Goal: Task Accomplishment & Management: Use online tool/utility

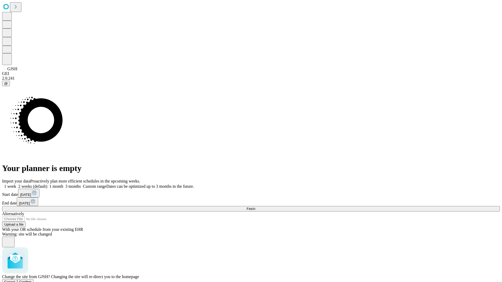
click at [32, 280] on span "Confirm" at bounding box center [25, 282] width 12 height 4
click at [16, 184] on label "1 week" at bounding box center [9, 186] width 14 height 4
click at [255, 207] on span "Fetch" at bounding box center [251, 209] width 9 height 4
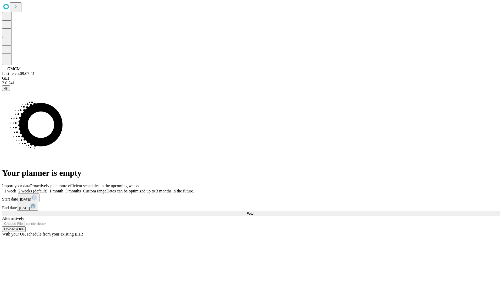
click at [16, 189] on label "1 week" at bounding box center [9, 191] width 14 height 4
click at [255, 212] on span "Fetch" at bounding box center [251, 214] width 9 height 4
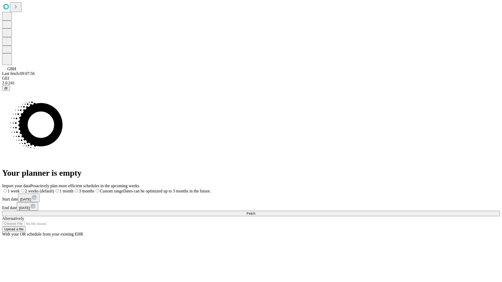
click at [20, 189] on label "1 week" at bounding box center [11, 191] width 18 height 4
click at [255, 212] on span "Fetch" at bounding box center [251, 214] width 9 height 4
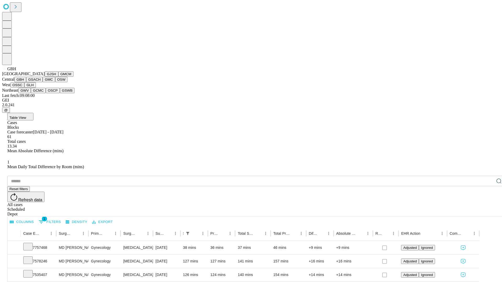
click at [41, 82] on button "GSACH" at bounding box center [34, 79] width 16 height 5
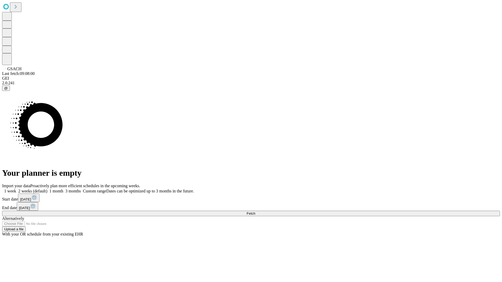
click at [16, 189] on label "1 week" at bounding box center [9, 191] width 14 height 4
click at [255, 212] on span "Fetch" at bounding box center [251, 214] width 9 height 4
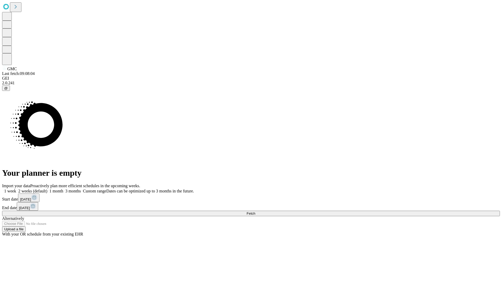
click at [16, 189] on label "1 week" at bounding box center [9, 191] width 14 height 4
click at [255, 212] on span "Fetch" at bounding box center [251, 214] width 9 height 4
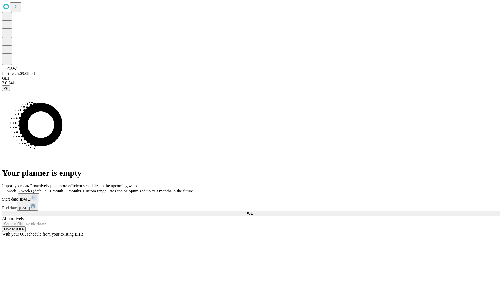
click at [16, 189] on label "1 week" at bounding box center [9, 191] width 14 height 4
click at [255, 212] on span "Fetch" at bounding box center [251, 214] width 9 height 4
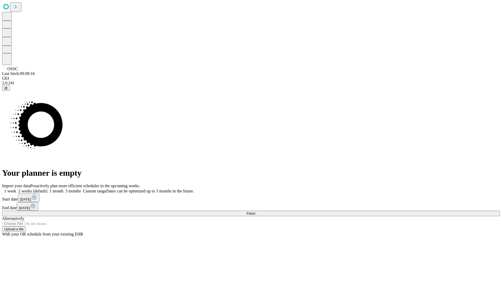
click at [16, 189] on label "1 week" at bounding box center [9, 191] width 14 height 4
click at [255, 212] on span "Fetch" at bounding box center [251, 214] width 9 height 4
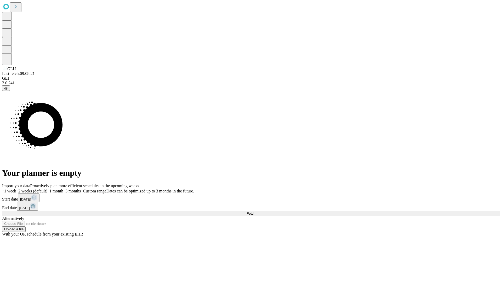
click at [255, 212] on span "Fetch" at bounding box center [251, 214] width 9 height 4
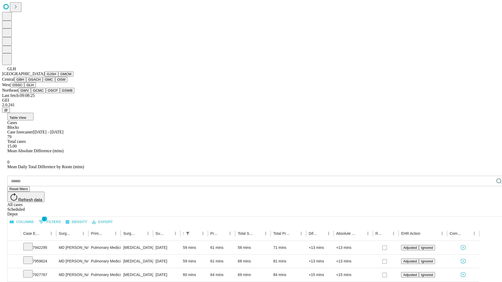
click at [31, 93] on button "GWV" at bounding box center [24, 90] width 13 height 5
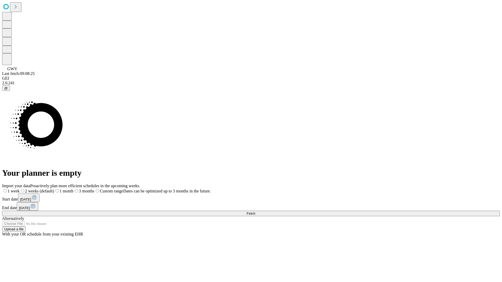
click at [20, 189] on label "1 week" at bounding box center [11, 191] width 18 height 4
click at [255, 212] on span "Fetch" at bounding box center [251, 214] width 9 height 4
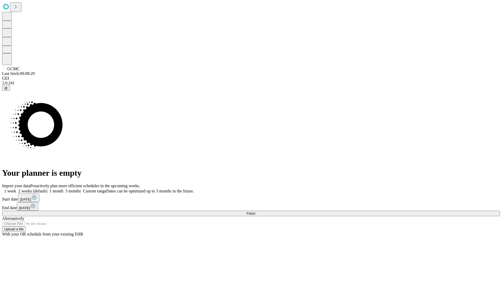
click at [16, 189] on label "1 week" at bounding box center [9, 191] width 14 height 4
click at [255, 212] on span "Fetch" at bounding box center [251, 214] width 9 height 4
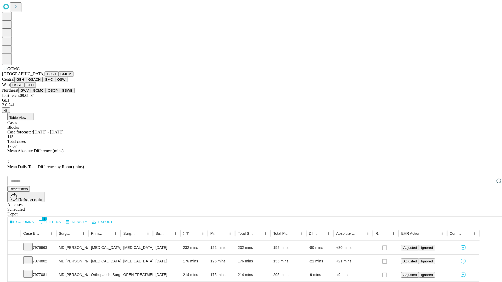
click at [46, 93] on button "OSCP" at bounding box center [53, 90] width 14 height 5
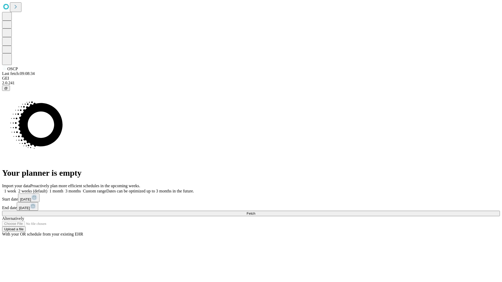
click at [16, 189] on label "1 week" at bounding box center [9, 191] width 14 height 4
click at [255, 212] on span "Fetch" at bounding box center [251, 214] width 9 height 4
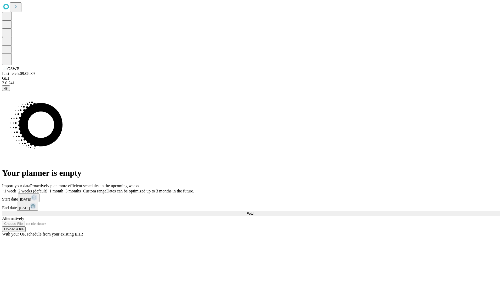
click at [16, 189] on label "1 week" at bounding box center [9, 191] width 14 height 4
click at [255, 212] on span "Fetch" at bounding box center [251, 214] width 9 height 4
